Goal: Information Seeking & Learning: Learn about a topic

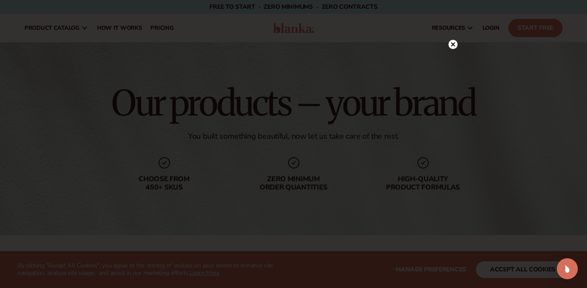
click at [453, 43] on circle at bounding box center [452, 44] width 9 height 9
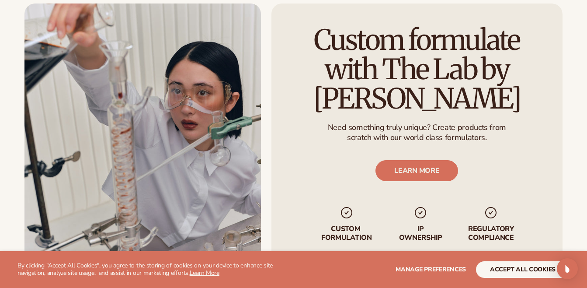
scroll to position [1044, 0]
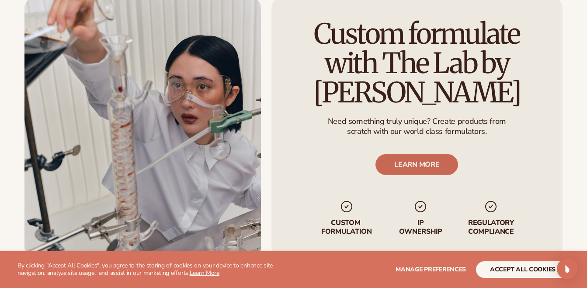
click at [418, 158] on link "LEARN MORE" at bounding box center [417, 164] width 83 height 21
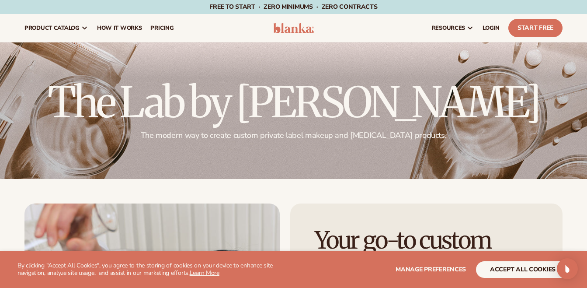
click at [195, 56] on div at bounding box center [293, 110] width 587 height 136
click at [198, 34] on nav "product catalog Private label products The Lab by Blanka" at bounding box center [142, 28] width 244 height 28
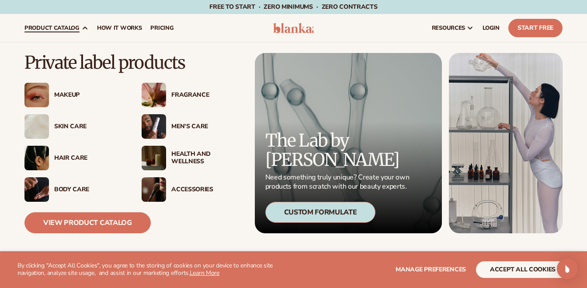
click at [59, 30] on span "product catalog" at bounding box center [51, 27] width 55 height 7
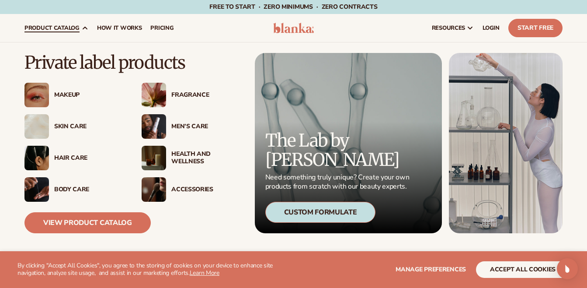
click at [88, 87] on div "Makeup" at bounding box center [74, 95] width 100 height 24
click at [150, 90] on img at bounding box center [154, 95] width 24 height 24
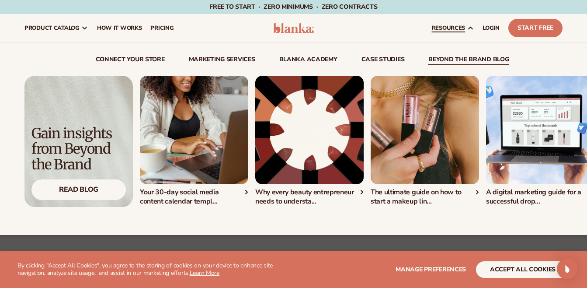
click at [400, 72] on div "Connect and start selling in minutes View Integrations" at bounding box center [293, 136] width 538 height 142
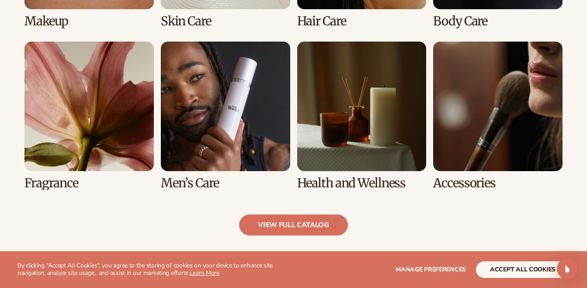
scroll to position [778, 0]
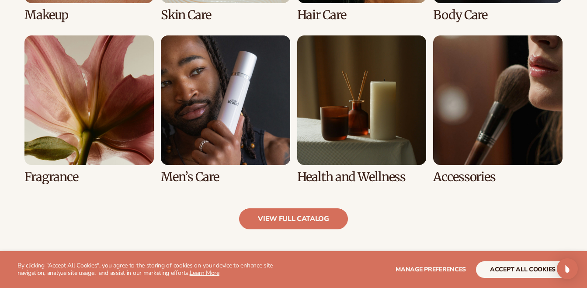
click at [258, 99] on link "6 / 8" at bounding box center [225, 109] width 129 height 148
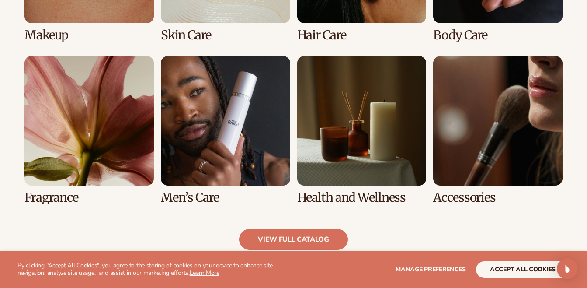
scroll to position [773, 0]
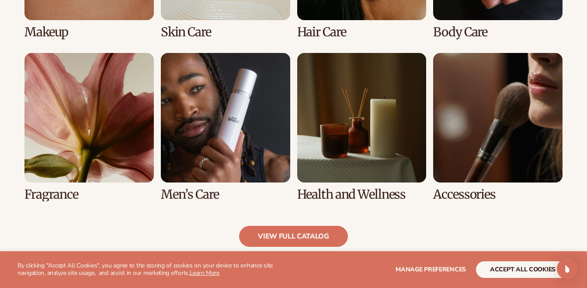
click at [135, 137] on link "5 / 8" at bounding box center [88, 127] width 129 height 148
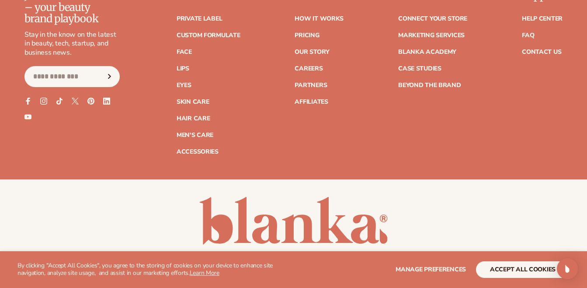
scroll to position [1614, 0]
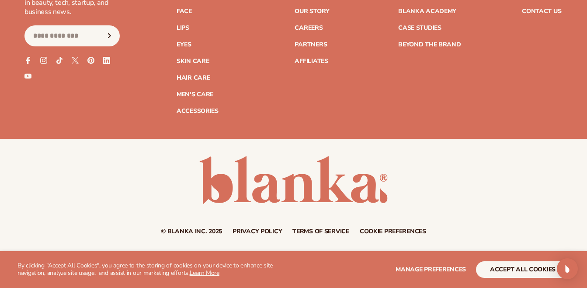
click at [195, 120] on div "Join the Blank Slate – your beauty brand playbook Stay in the know on the lates…" at bounding box center [293, 43] width 587 height 189
click at [194, 94] on link "Men's Care" at bounding box center [195, 94] width 37 height 6
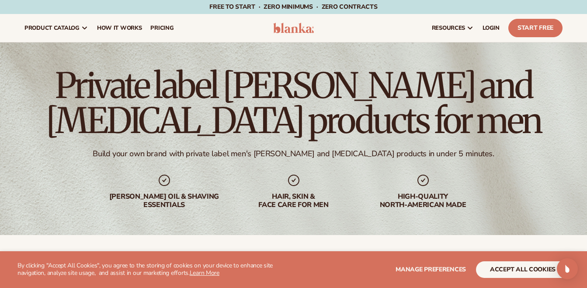
click at [194, 94] on h1 "Private label [PERSON_NAME] and [MEDICAL_DATA] products for men" at bounding box center [293, 103] width 538 height 70
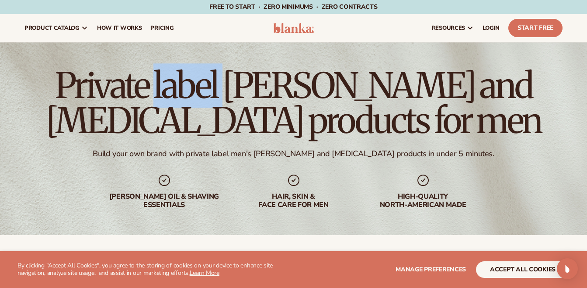
click at [194, 94] on h1 "Private label [PERSON_NAME] and [MEDICAL_DATA] products for men" at bounding box center [293, 103] width 538 height 70
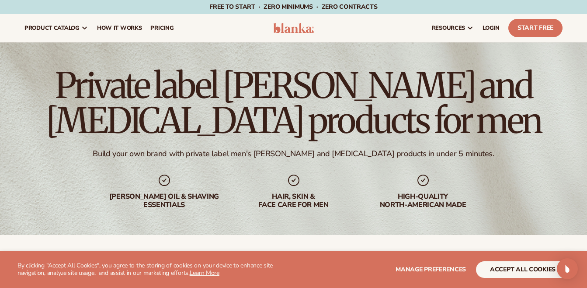
click at [424, 198] on div "High-quality North-american made" at bounding box center [423, 200] width 112 height 17
click at [539, 27] on link "Start Free" at bounding box center [535, 28] width 54 height 18
